Goal: Complete application form: Complete application form

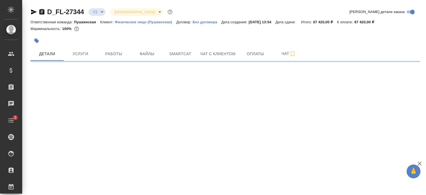
select select "RU"
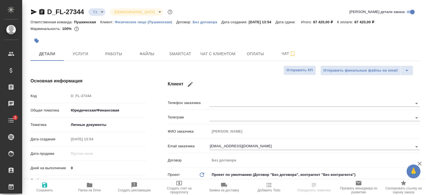
type textarea "x"
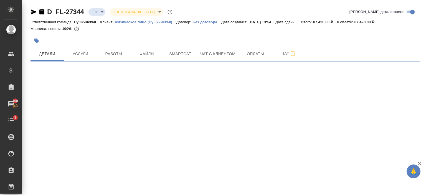
select select "RU"
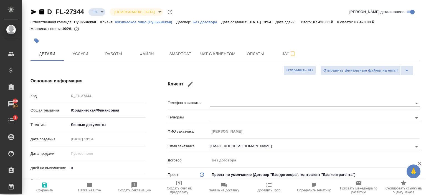
type textarea "x"
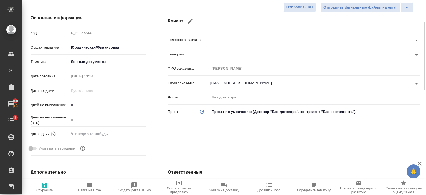
scroll to position [11, 0]
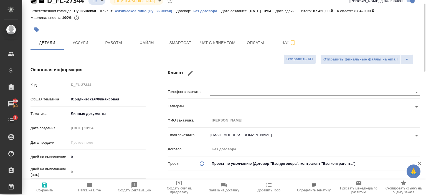
click at [32, 2] on icon "button" at bounding box center [34, 0] width 6 height 5
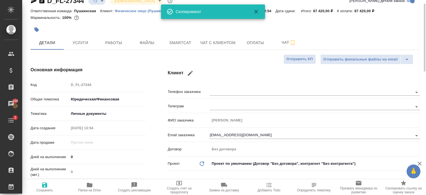
type textarea "x"
